Goal: Information Seeking & Learning: Learn about a topic

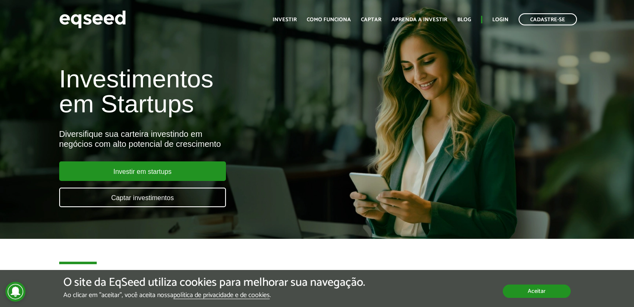
click at [550, 290] on button "Aceitar" at bounding box center [536, 291] width 68 height 13
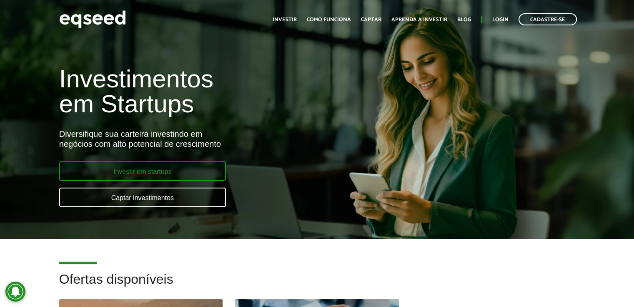
click at [178, 180] on link "Investir em startups" at bounding box center [142, 172] width 167 height 20
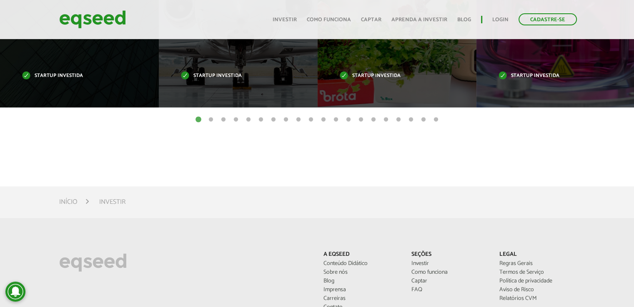
scroll to position [333, 0]
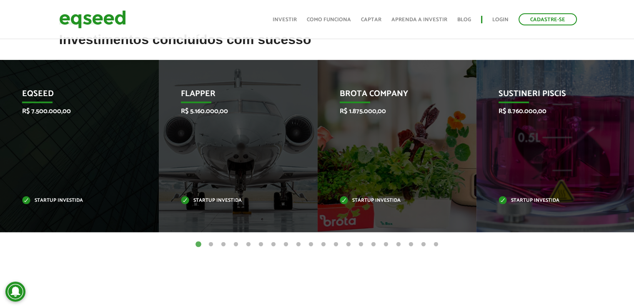
click at [210, 245] on button "2" at bounding box center [211, 245] width 8 height 8
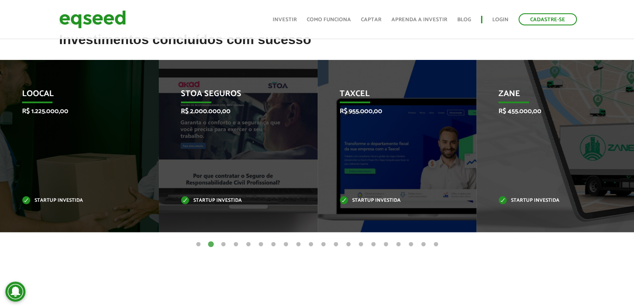
click at [215, 245] on button "2" at bounding box center [211, 245] width 8 height 8
click at [218, 245] on ul "1 2 3 4 5 6 7 8 9 10 11 12 13 14 15 16 17 18 19 20" at bounding box center [317, 244] width 634 height 9
click at [222, 244] on button "3" at bounding box center [223, 245] width 8 height 8
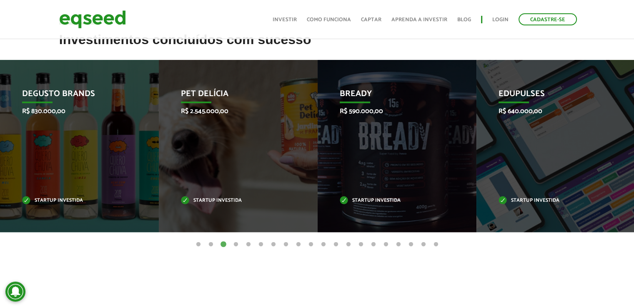
click at [237, 245] on button "4" at bounding box center [236, 245] width 8 height 8
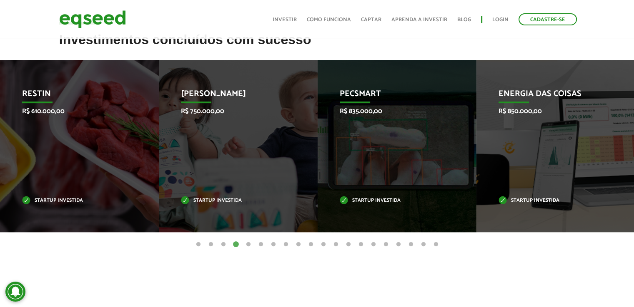
click at [249, 245] on button "5" at bounding box center [248, 245] width 8 height 8
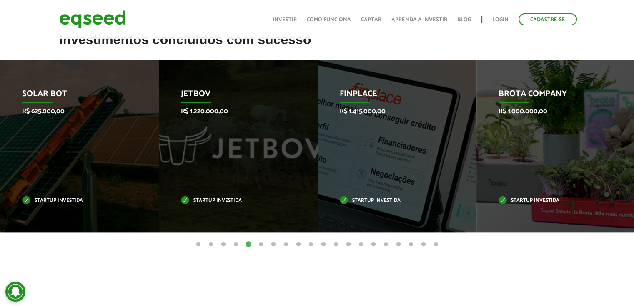
click at [260, 244] on button "6" at bounding box center [261, 245] width 8 height 8
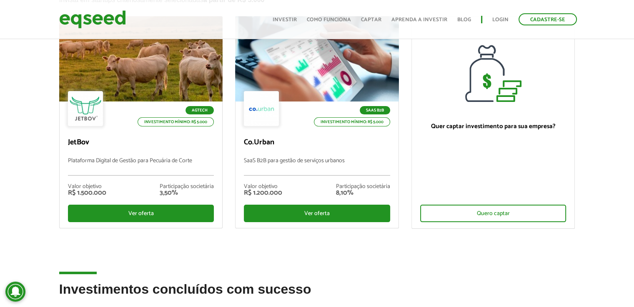
scroll to position [0, 0]
